Goal: Information Seeking & Learning: Learn about a topic

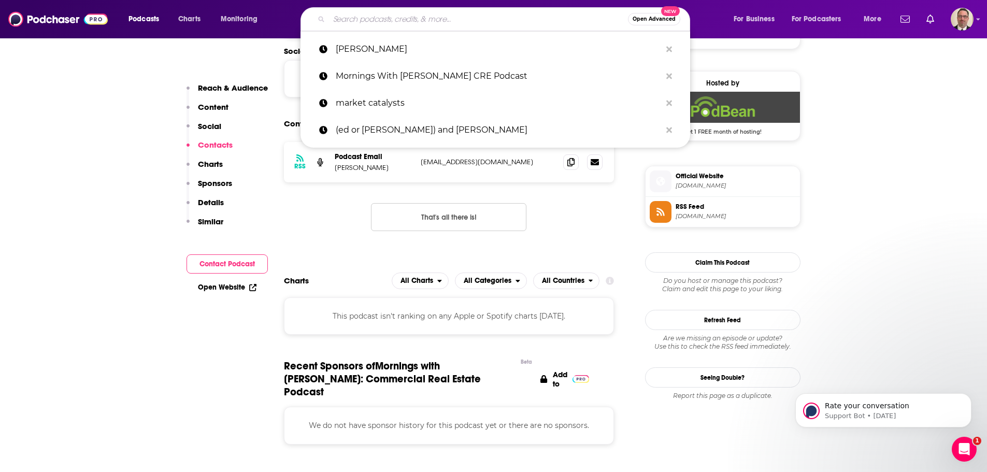
click at [381, 12] on input "Search podcasts, credits, & more..." at bounding box center [478, 19] width 299 height 17
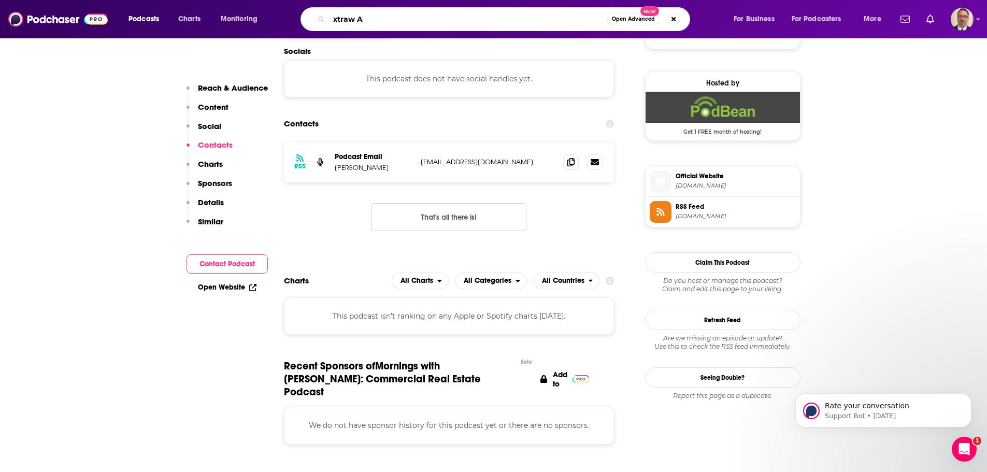
type input "xtraw AI"
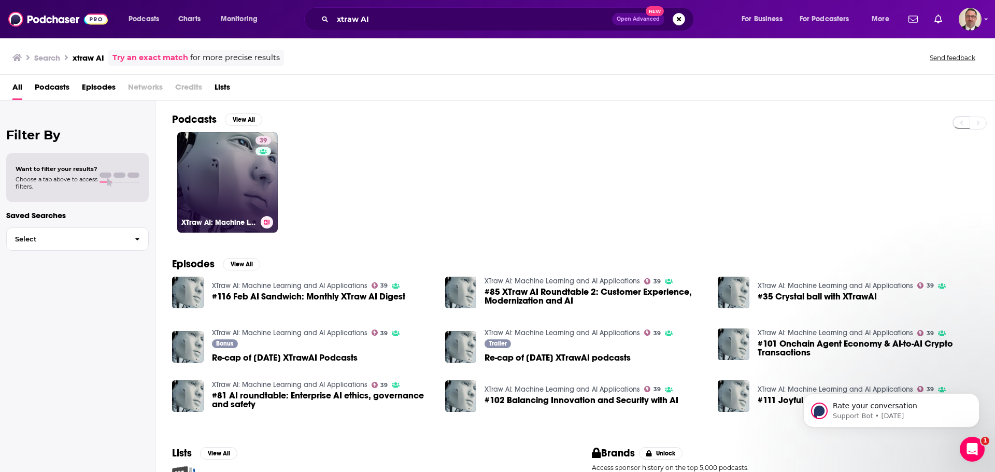
click at [225, 202] on link "39 XTraw AI: Machine Learning and AI Applications" at bounding box center [227, 182] width 101 height 101
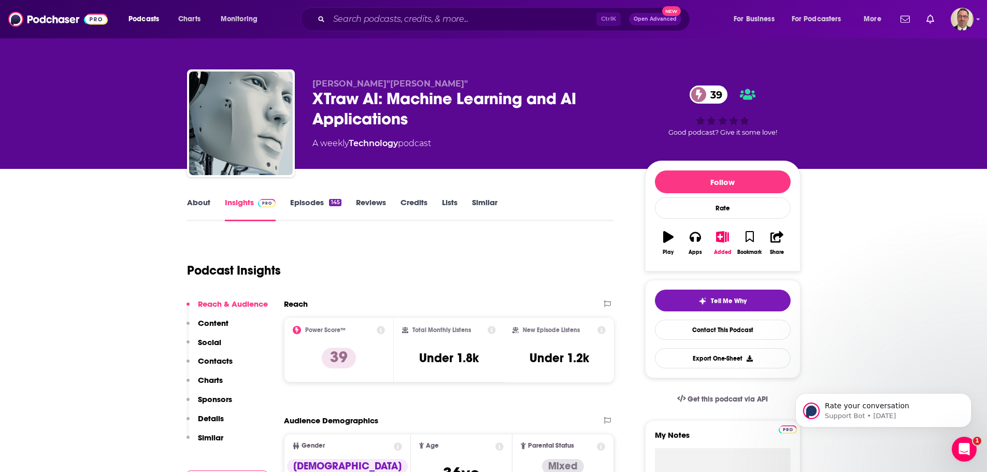
click at [319, 202] on link "Episodes 145" at bounding box center [315, 209] width 51 height 24
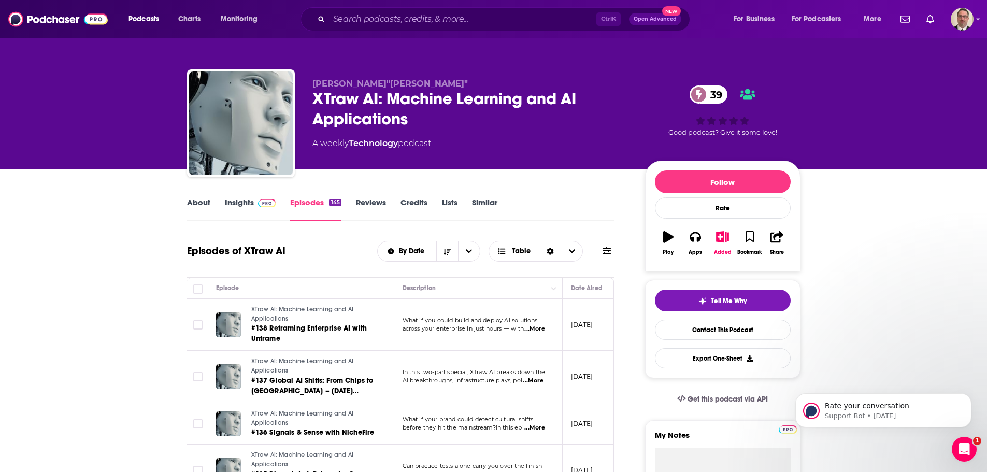
click at [303, 204] on link "Episodes 145" at bounding box center [315, 209] width 51 height 24
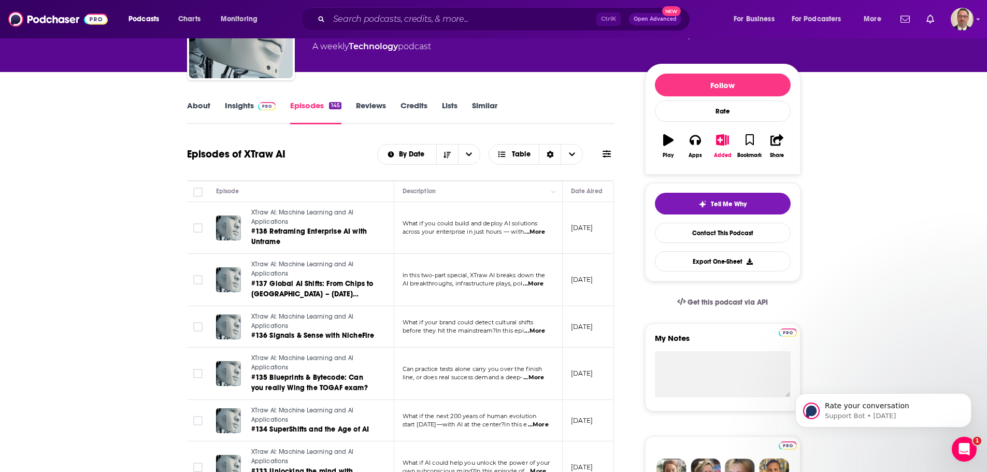
scroll to position [104, 0]
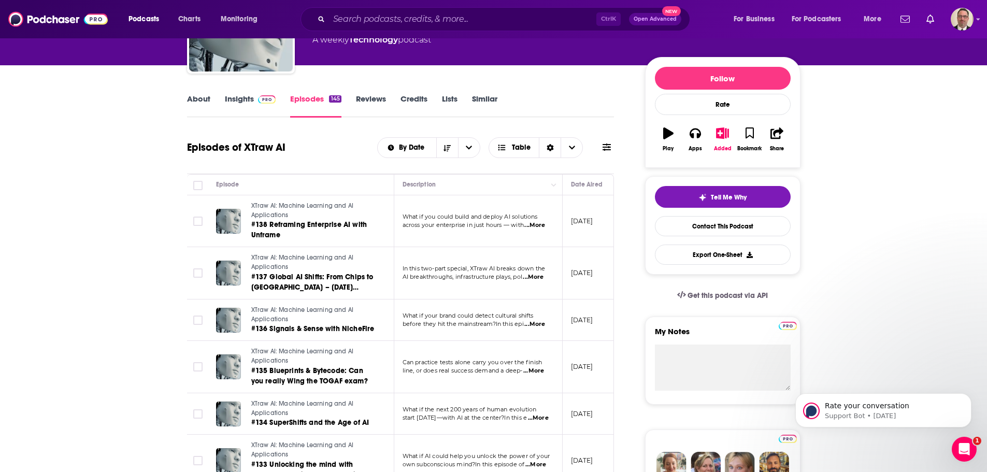
click at [976, 453] on div "1" at bounding box center [964, 449] width 25 height 25
click at [971, 453] on div "Open Intercom Messenger" at bounding box center [964, 449] width 34 height 34
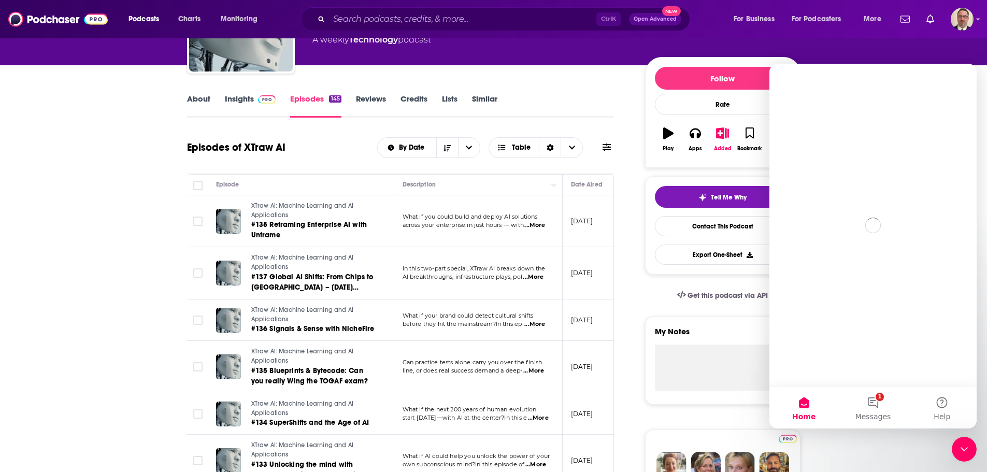
scroll to position [0, 0]
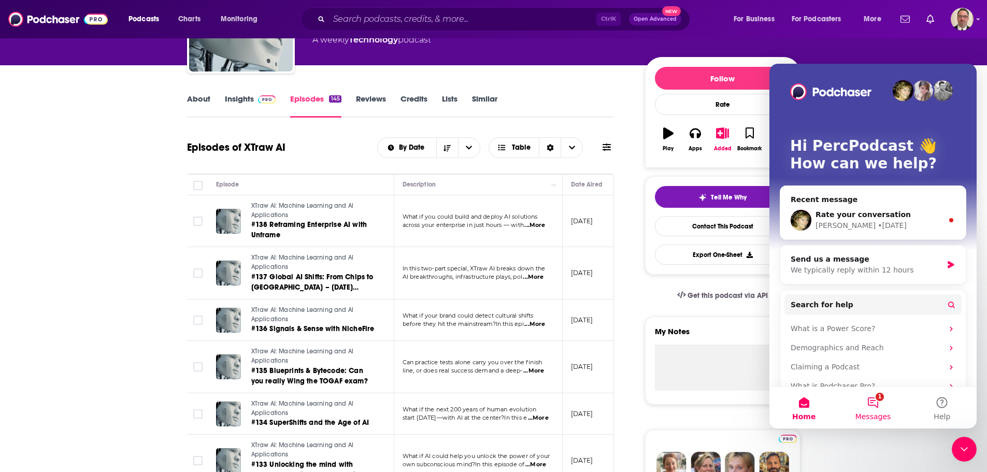
click at [873, 401] on button "1 Messages" at bounding box center [872, 407] width 69 height 41
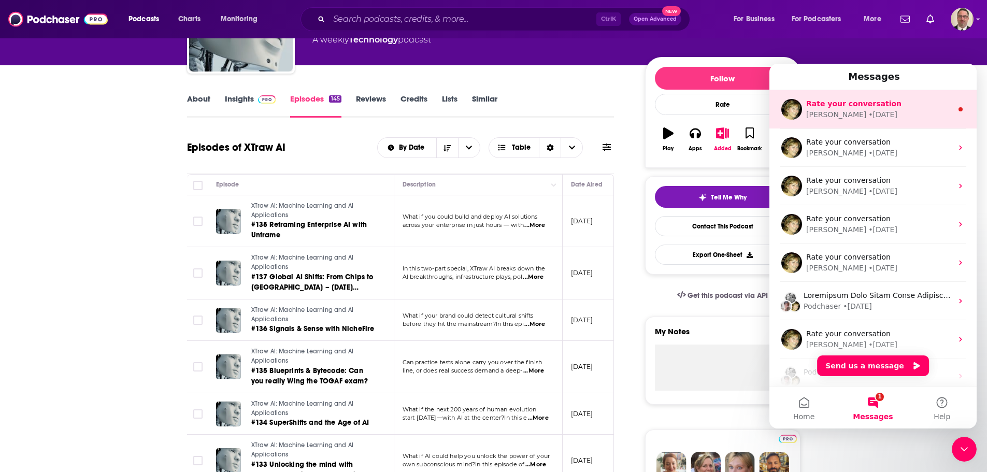
click at [831, 112] on div "[PERSON_NAME] • [DATE]" at bounding box center [879, 114] width 146 height 11
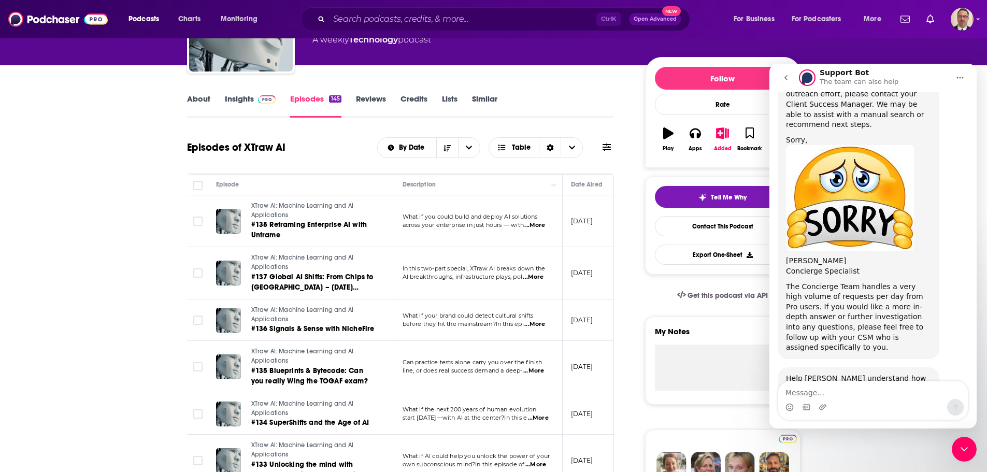
scroll to position [431, 0]
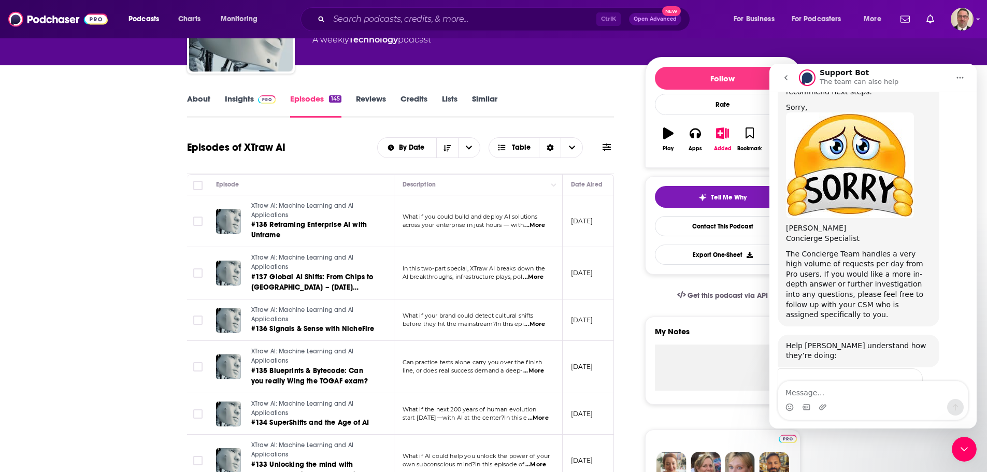
drag, startPoint x: 965, startPoint y: 444, endPoint x: 1873, endPoint y: 844, distance: 992.1
click at [965, 444] on icon "Close Intercom Messenger" at bounding box center [964, 449] width 12 height 12
